Goal: Transaction & Acquisition: Purchase product/service

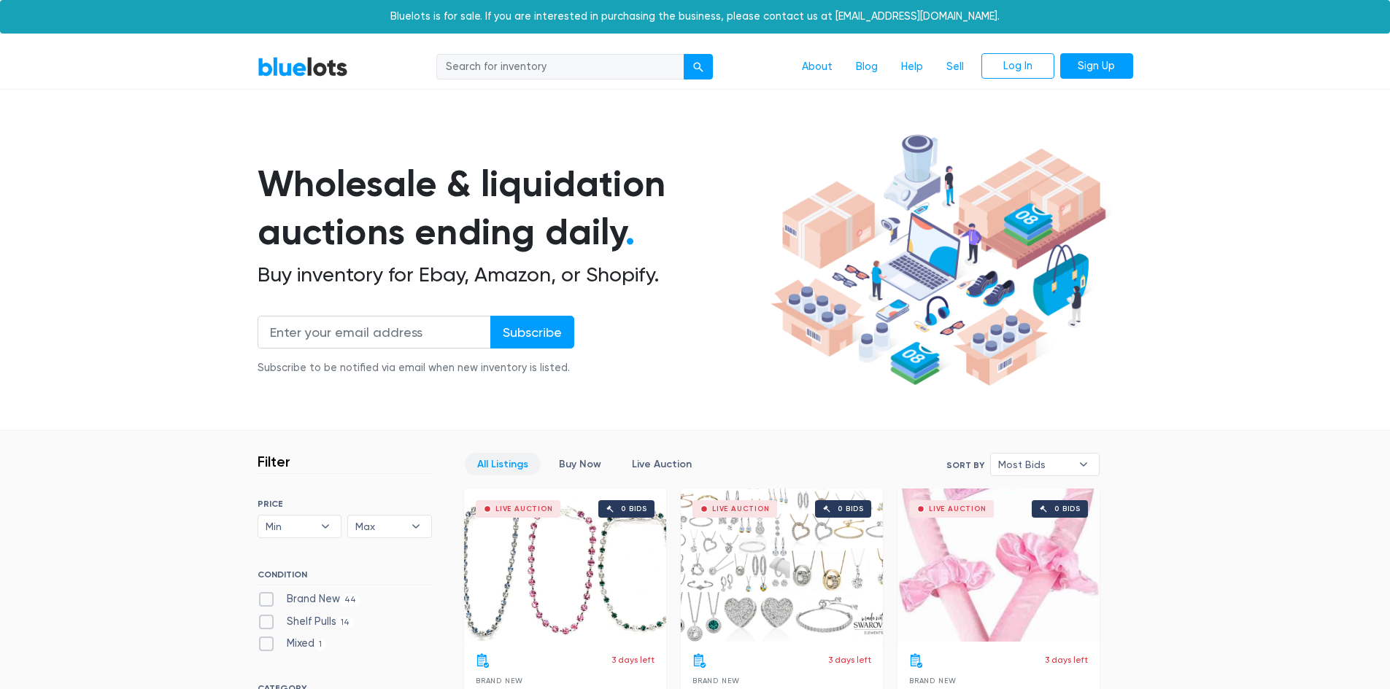
click at [616, 85] on nav "BlueLots About Blog Help Sell Log In Sign Up" at bounding box center [695, 67] width 1390 height 44
click at [630, 66] on input "search" at bounding box center [560, 67] width 248 height 26
type input "new era"
click at [683, 54] on button "submit" at bounding box center [697, 67] width 29 height 26
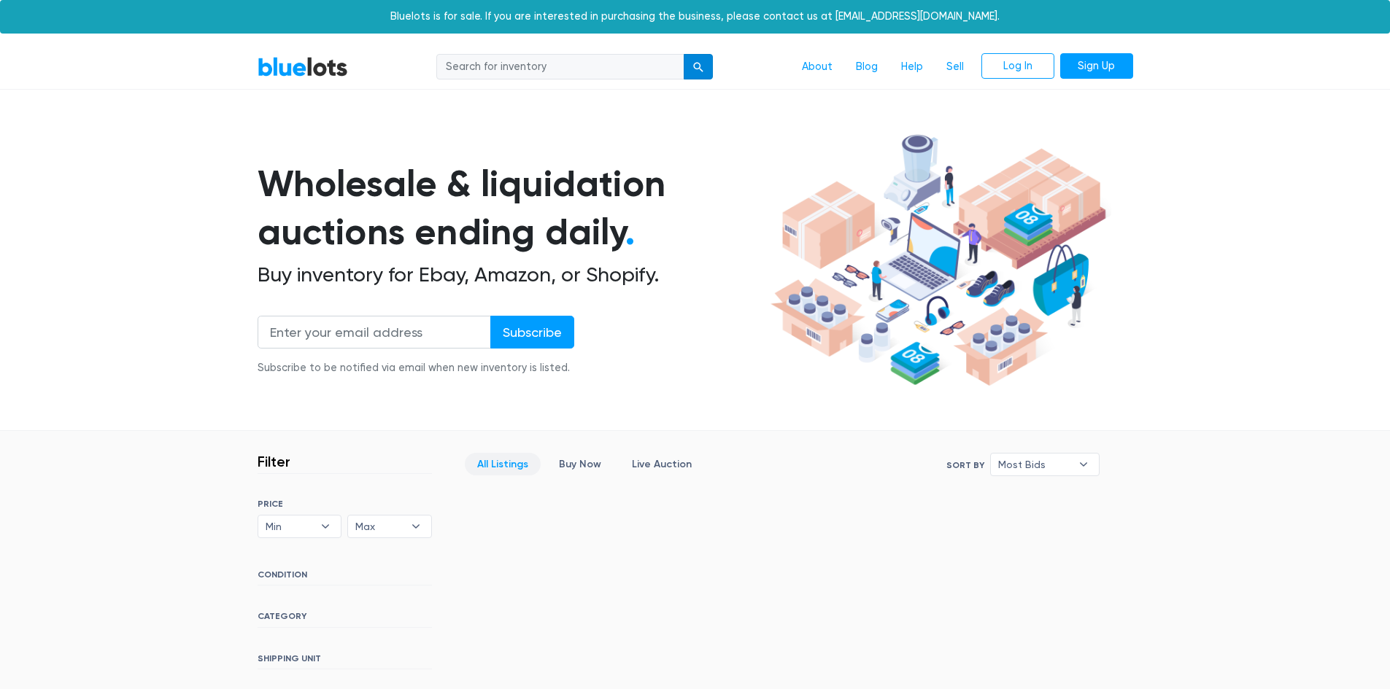
click at [697, 64] on div "submit" at bounding box center [698, 67] width 10 height 10
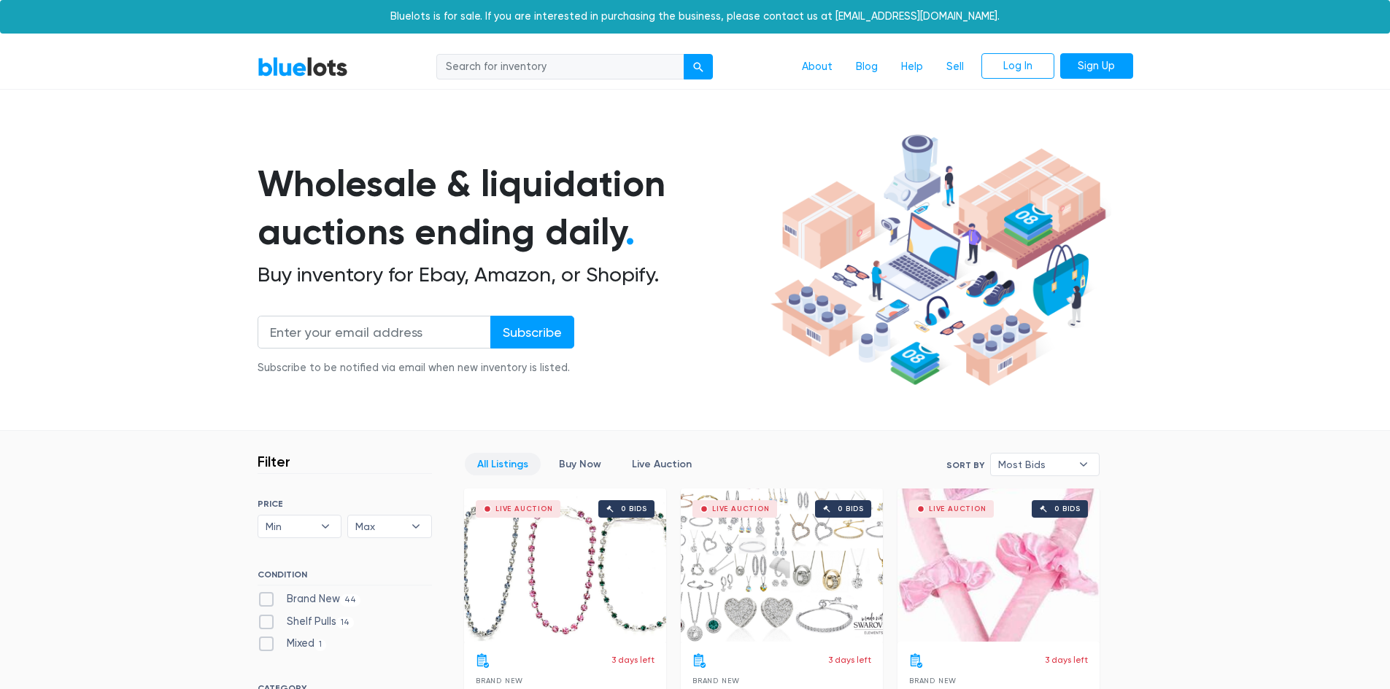
click at [336, 58] on link "BlueLots" at bounding box center [302, 66] width 90 height 21
click at [1058, 462] on span "Most Bids" at bounding box center [1034, 465] width 73 height 22
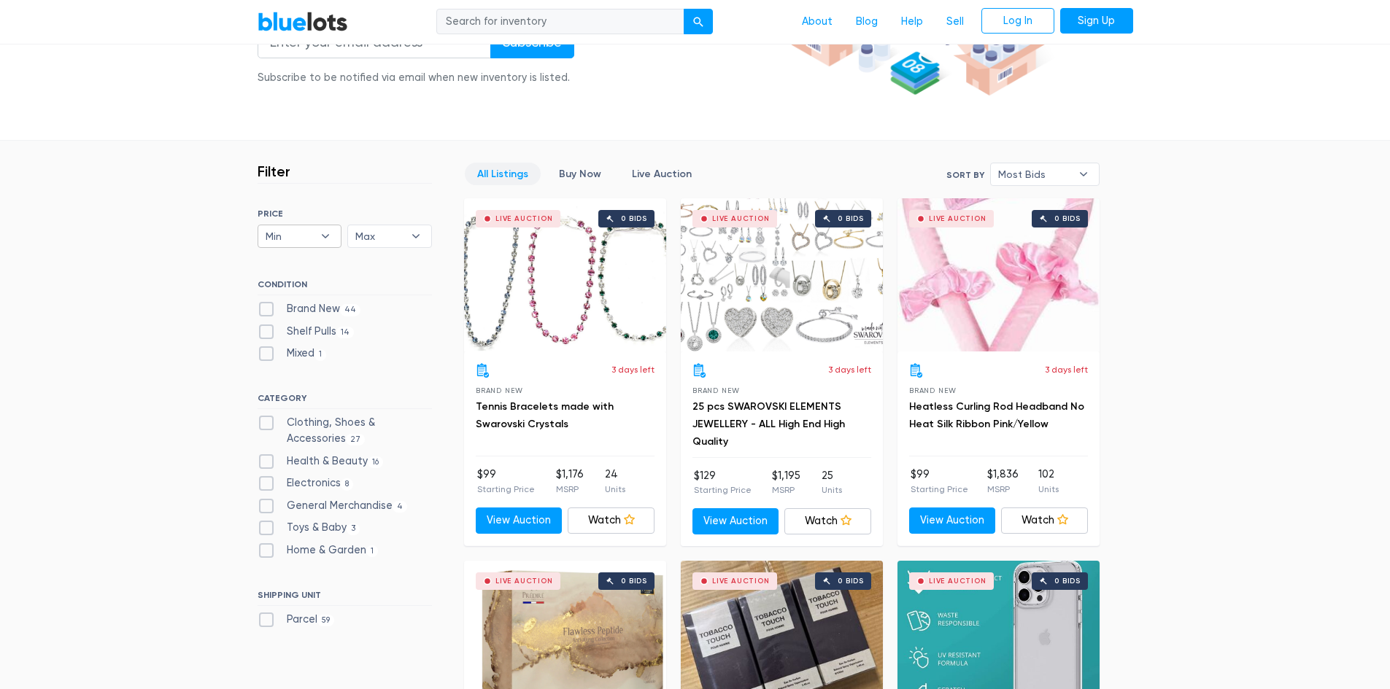
scroll to position [365, 0]
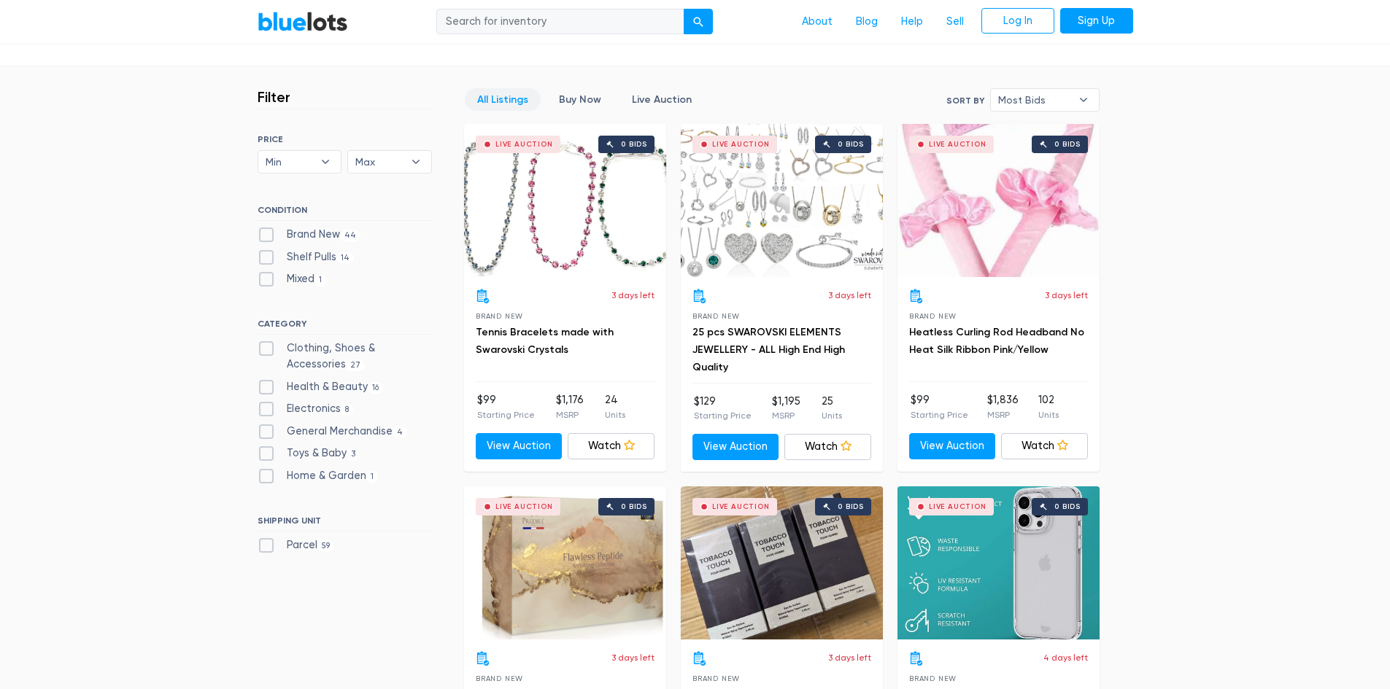
click at [270, 344] on label "Clothing, Shoes & Accessories 27" at bounding box center [344, 356] width 174 height 31
click at [267, 344] on Accessories"] "Clothing, Shoes & Accessories 27" at bounding box center [261, 345] width 9 height 9
checkbox Accessories"] "true"
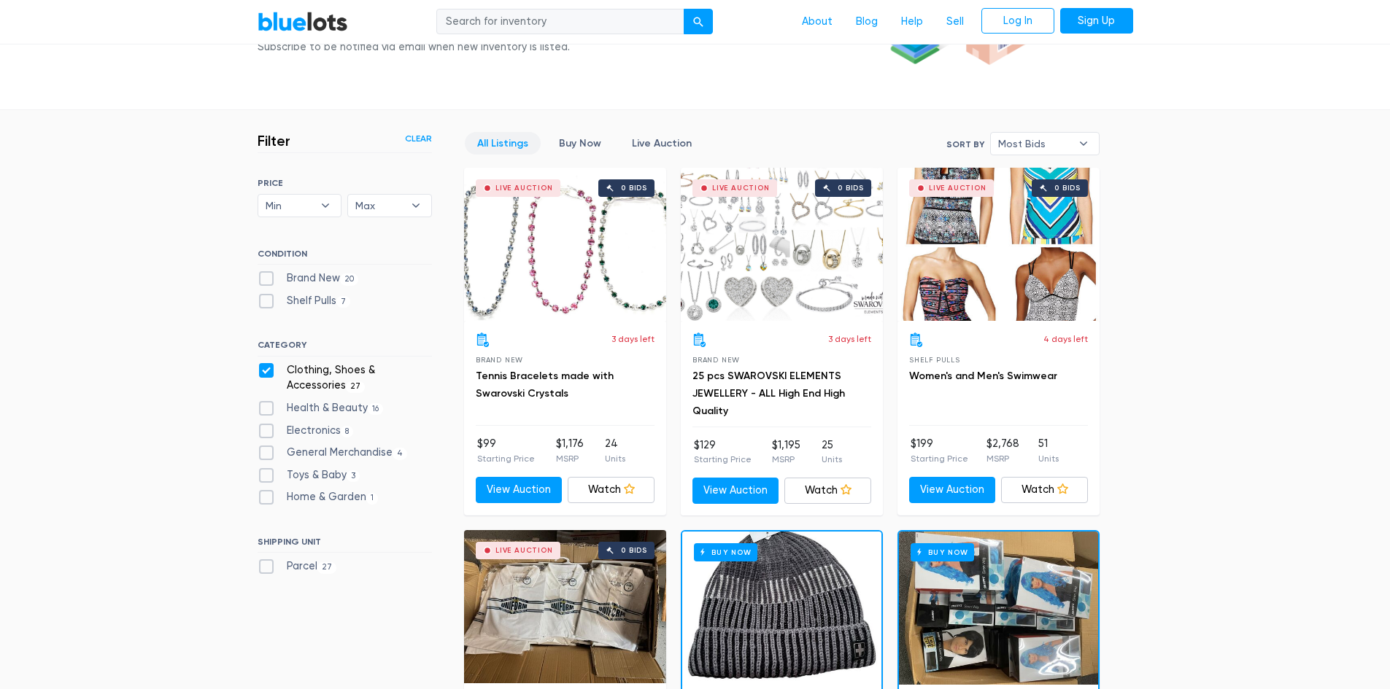
scroll to position [295, 0]
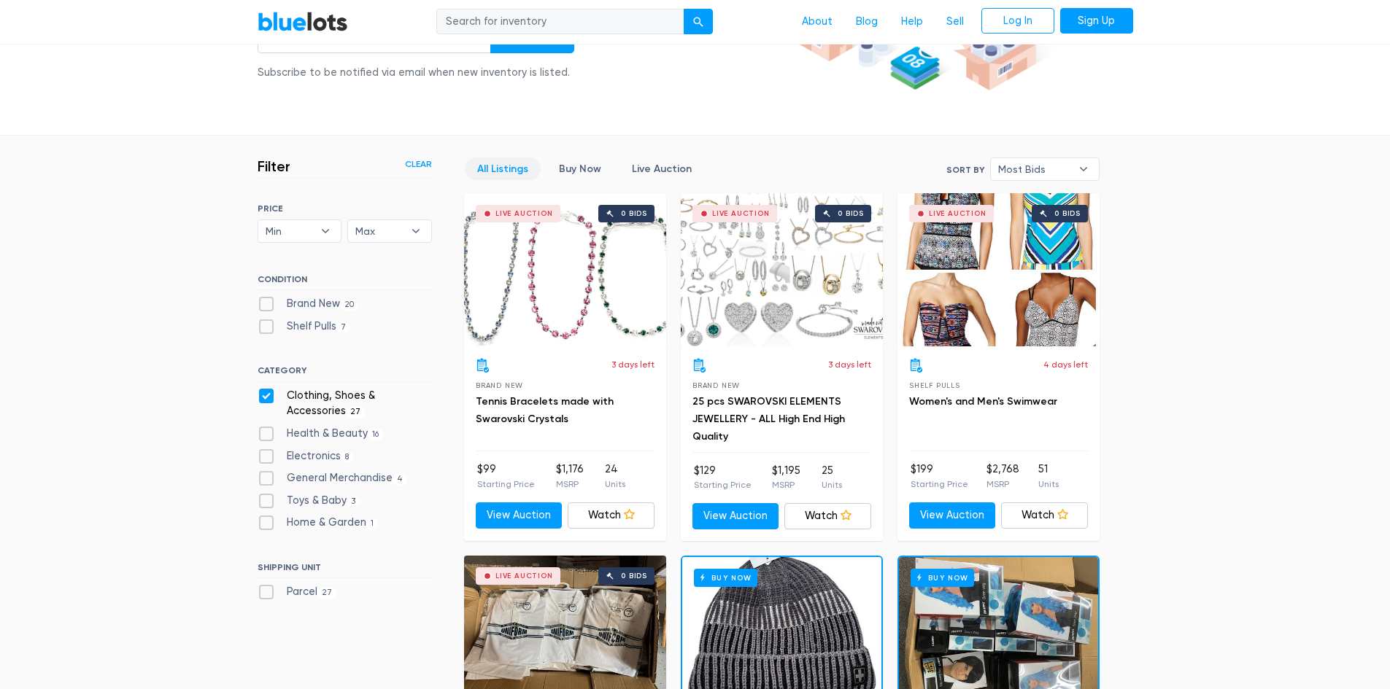
click at [269, 390] on label "Clothing, Shoes & Accessories 27" at bounding box center [344, 403] width 174 height 31
click at [267, 390] on Accessories"] "Clothing, Shoes & Accessories 27" at bounding box center [261, 392] width 9 height 9
checkbox Accessories"] "false"
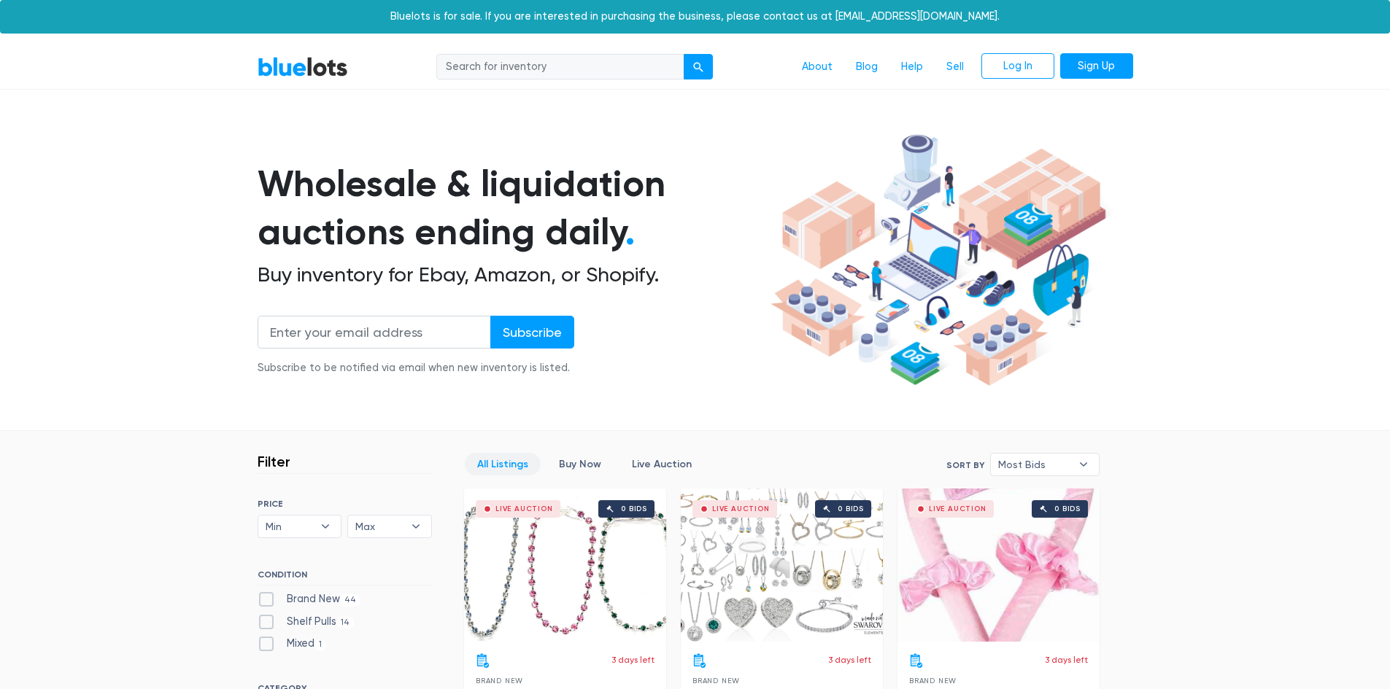
scroll to position [392, 0]
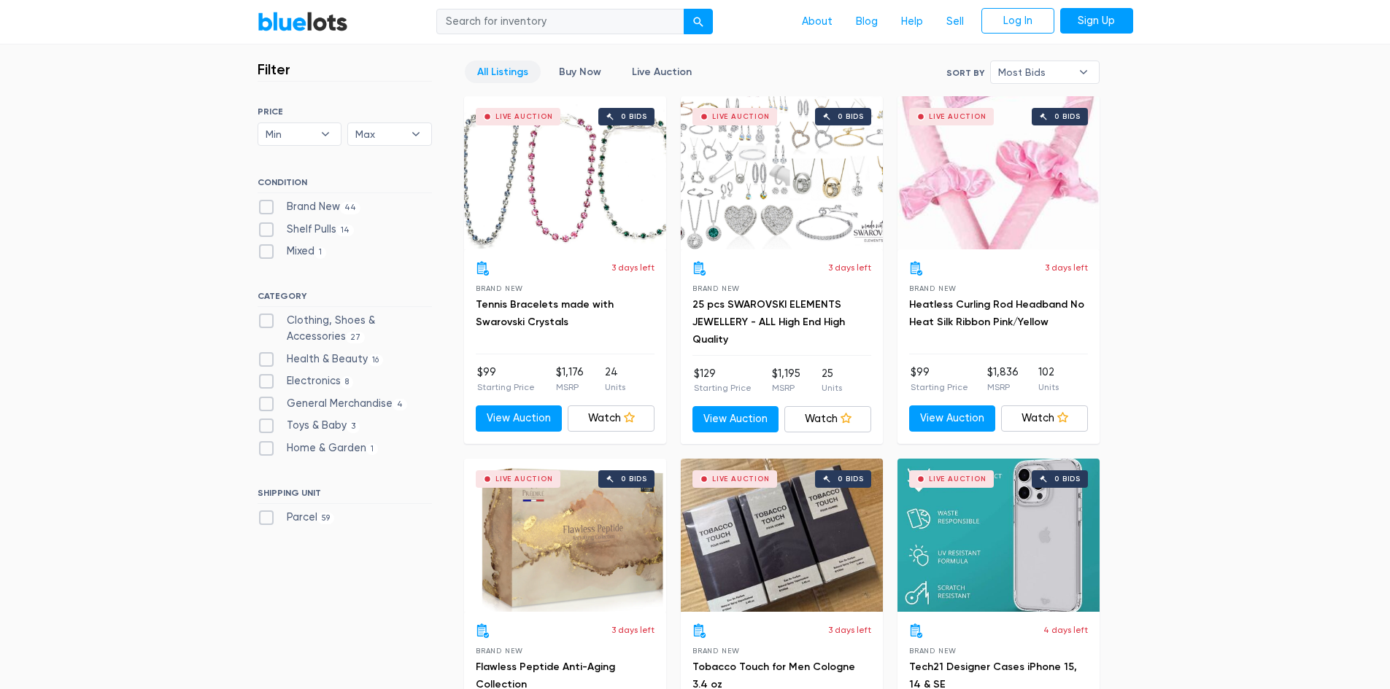
click at [266, 518] on label "Parcel 59" at bounding box center [295, 518] width 77 height 16
click at [266, 518] on input "Parcel 59" at bounding box center [261, 514] width 9 height 9
checkbox input "true"
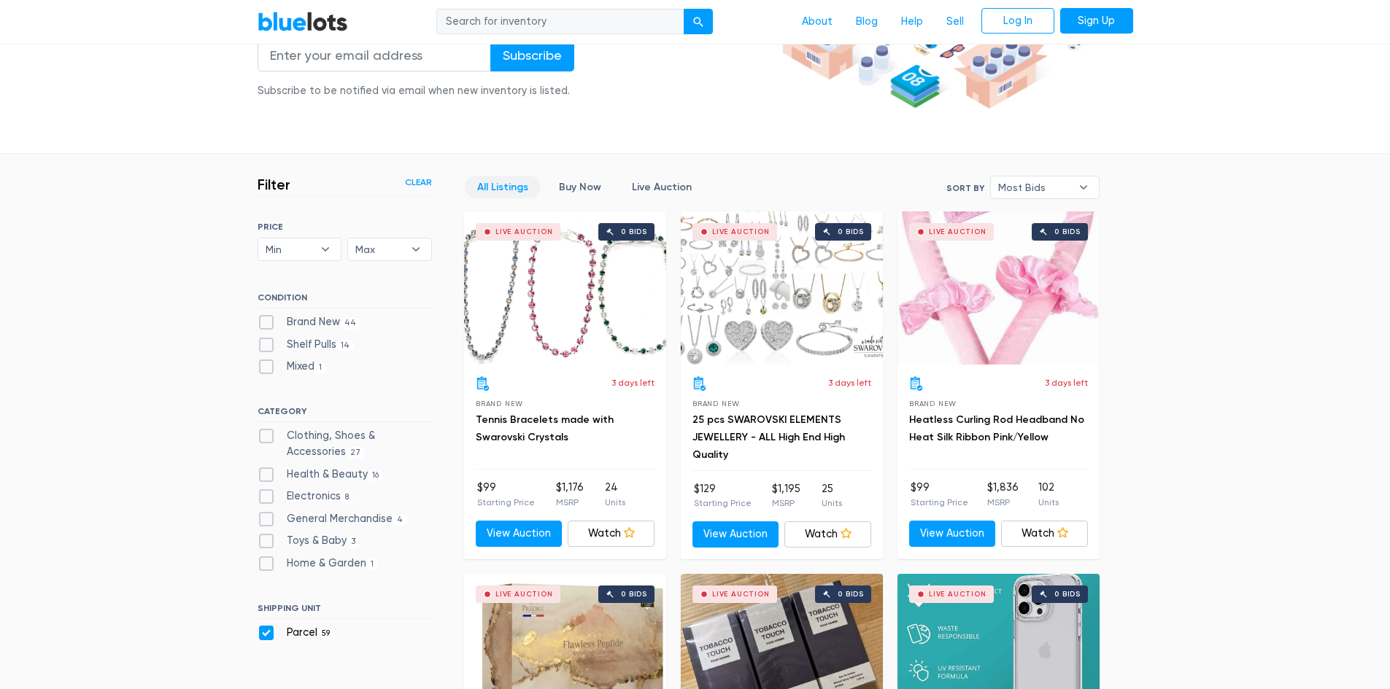
scroll to position [365, 0]
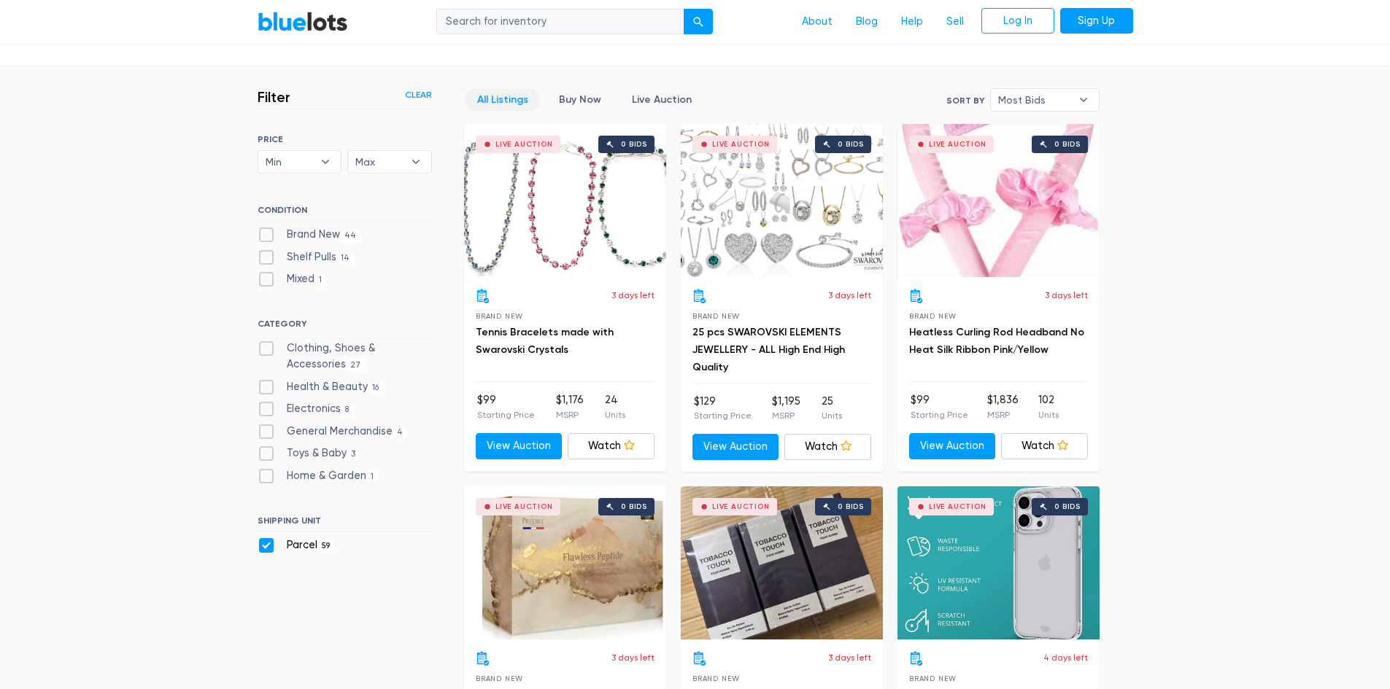
click at [422, 90] on link "Clear" at bounding box center [418, 94] width 27 height 13
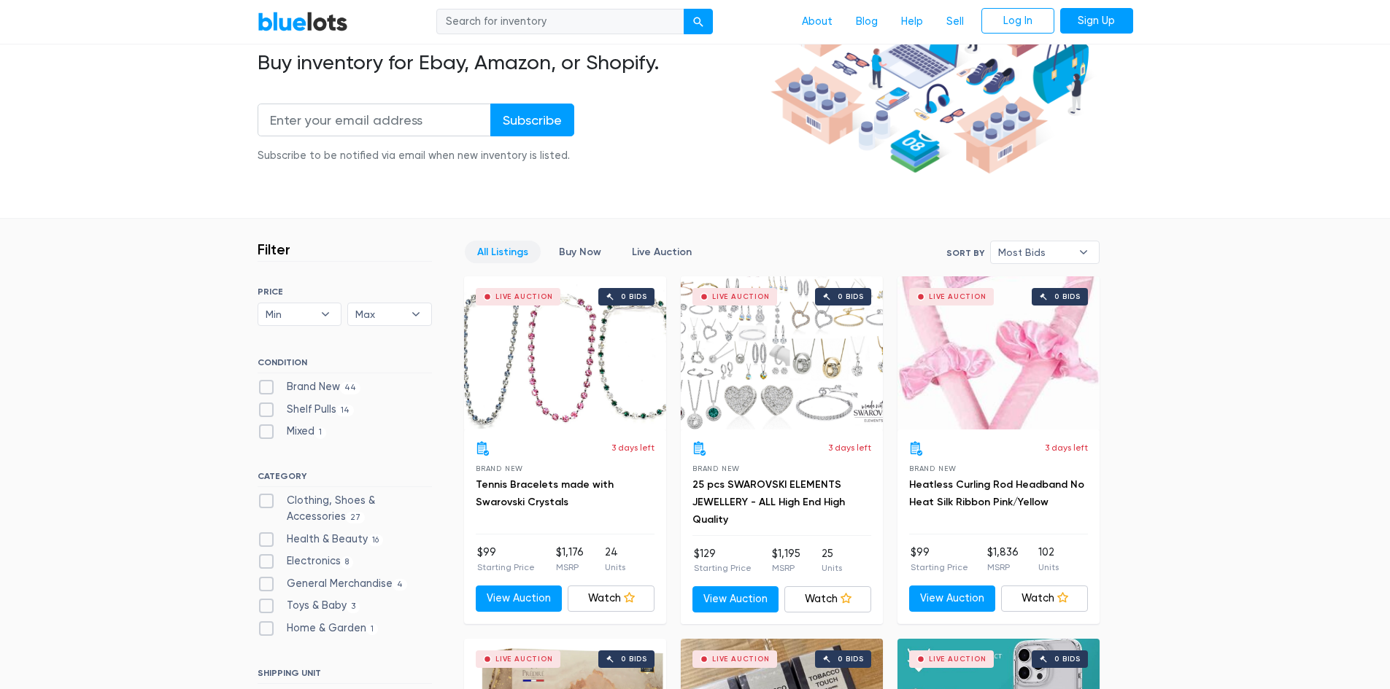
scroll to position [174, 0]
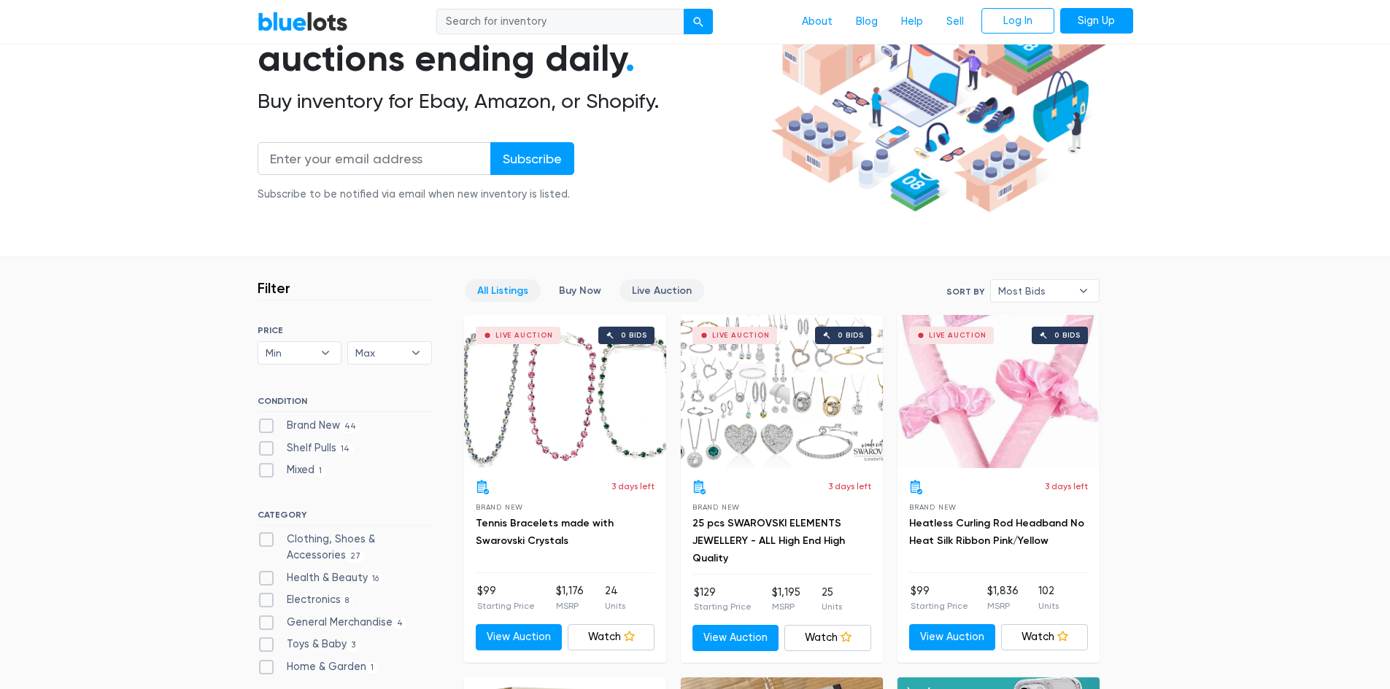
click at [681, 290] on link "Live Auction" at bounding box center [661, 290] width 85 height 23
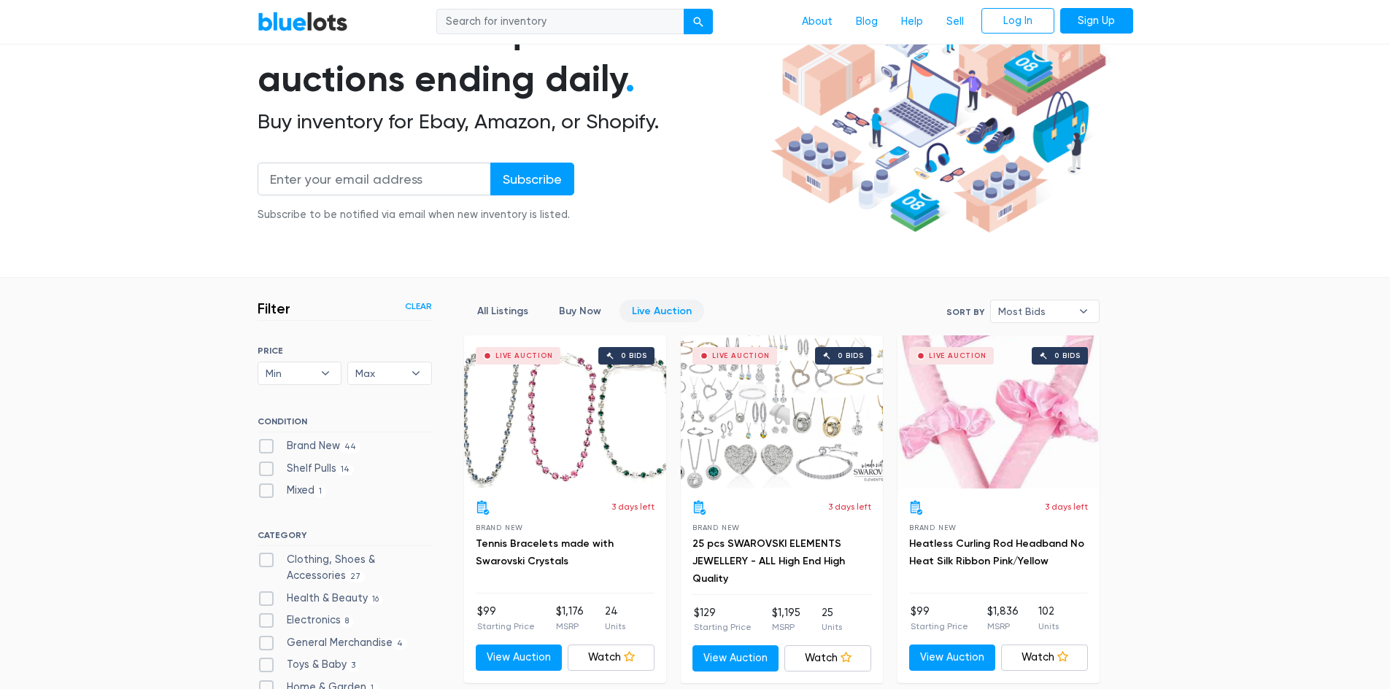
scroll to position [101, 0]
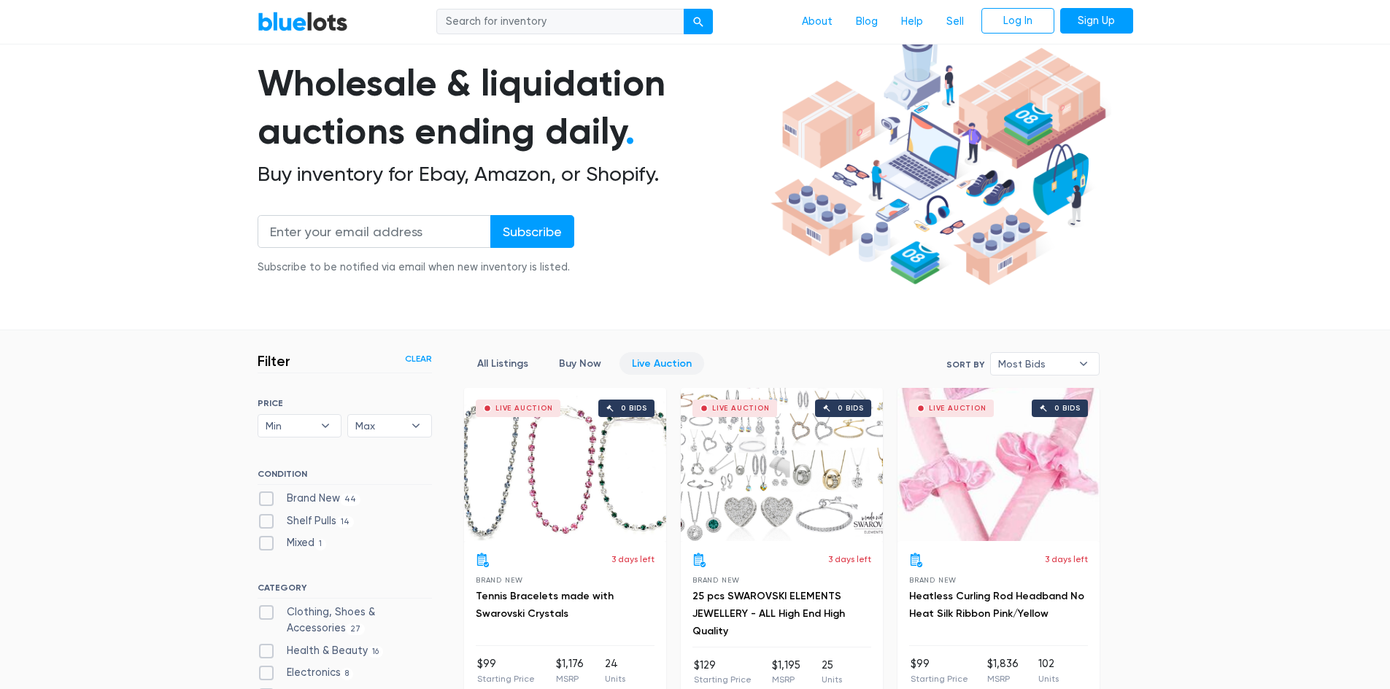
click at [420, 360] on link "Clear" at bounding box center [418, 358] width 27 height 13
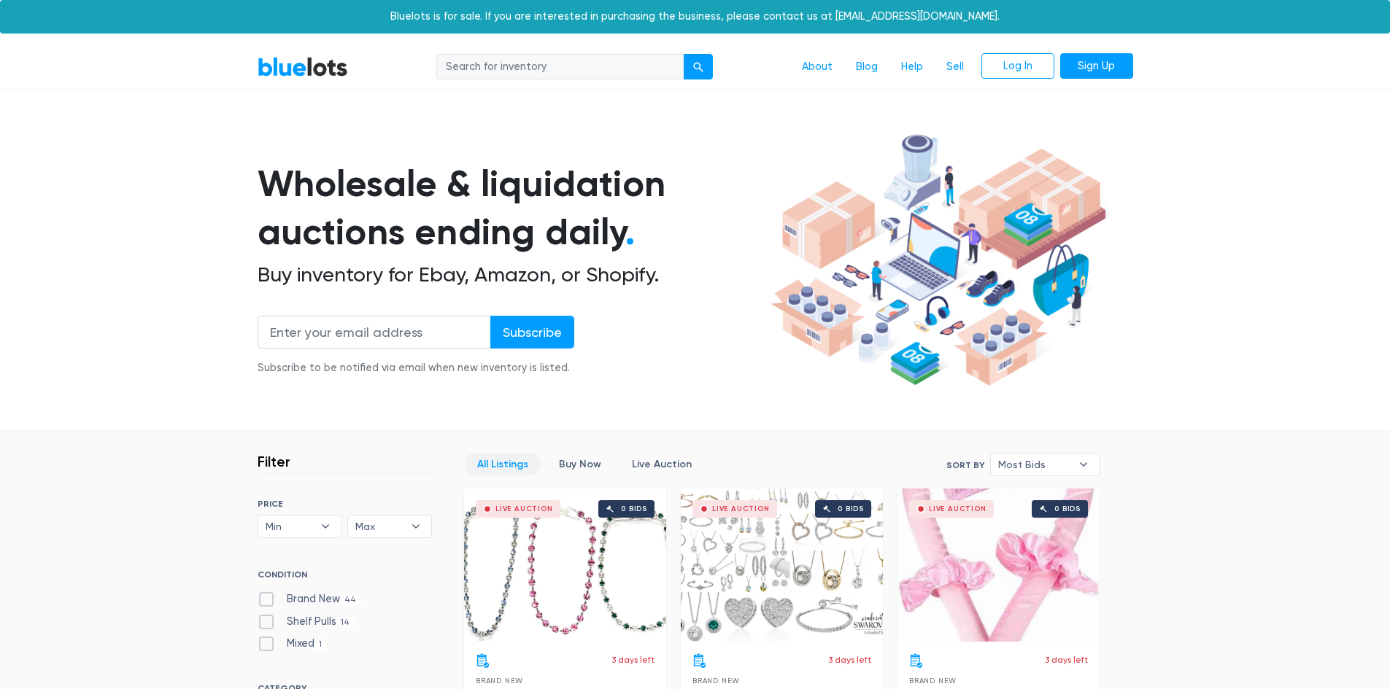
scroll to position [392, 0]
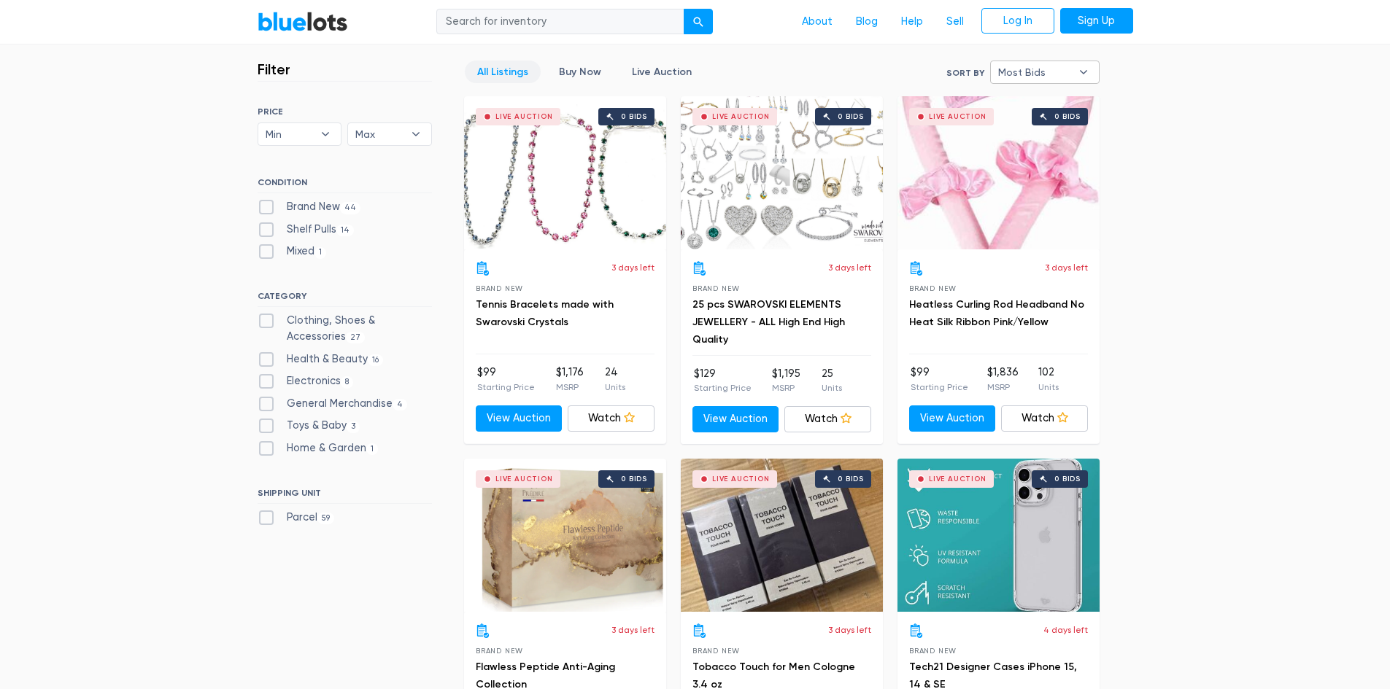
click at [1080, 70] on b "▾" at bounding box center [1083, 72] width 31 height 22
click at [1050, 151] on li "Newly Listed" at bounding box center [1051, 147] width 114 height 23
select select "newly_listed"
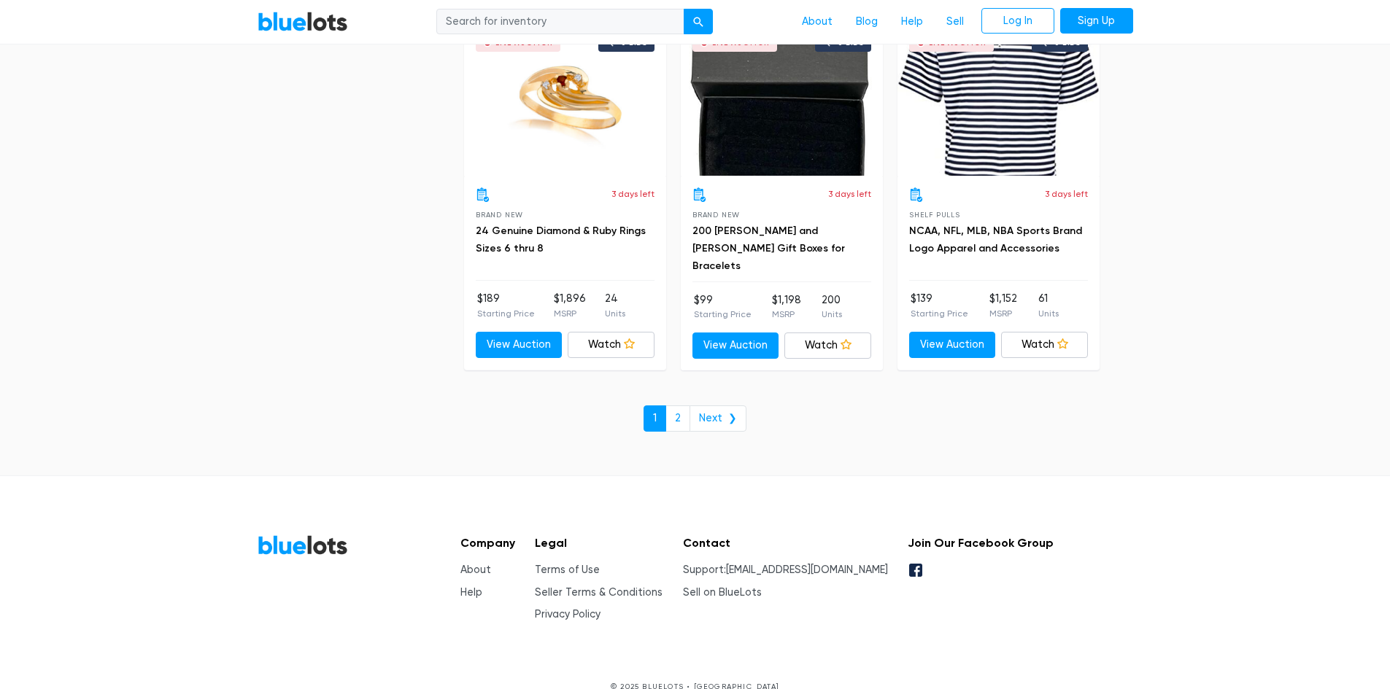
scroll to position [5568, 0]
